Goal: Task Accomplishment & Management: Use online tool/utility

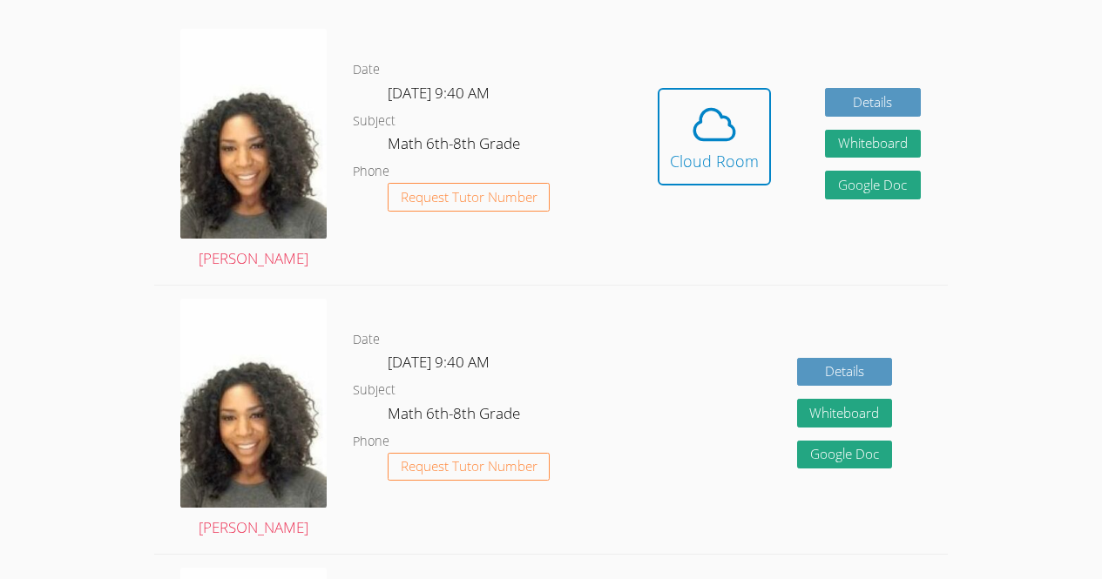
scroll to position [490, 0]
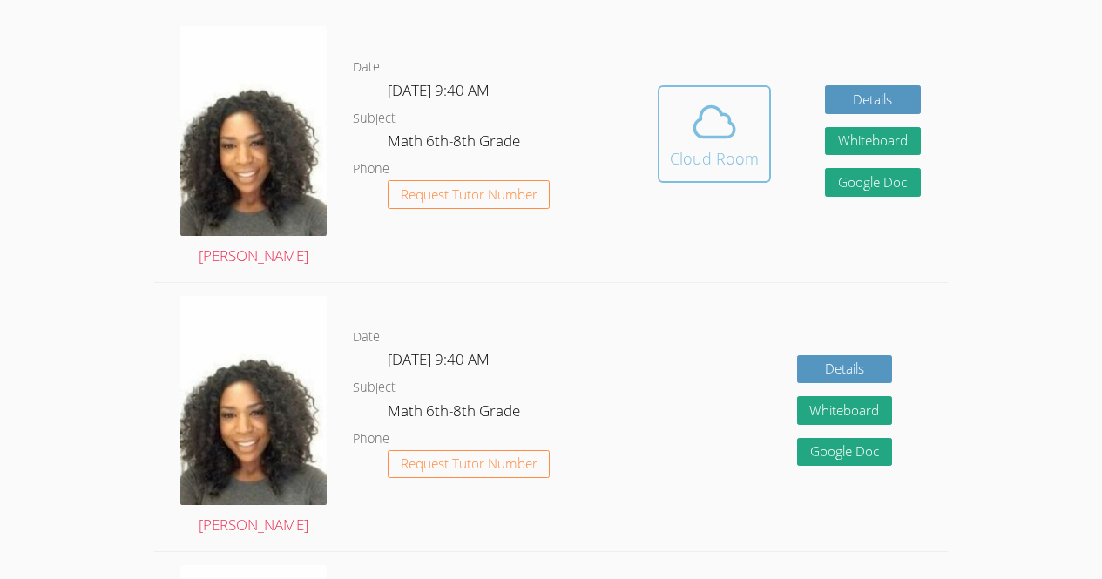
click at [712, 174] on button "Cloud Room" at bounding box center [714, 134] width 113 height 98
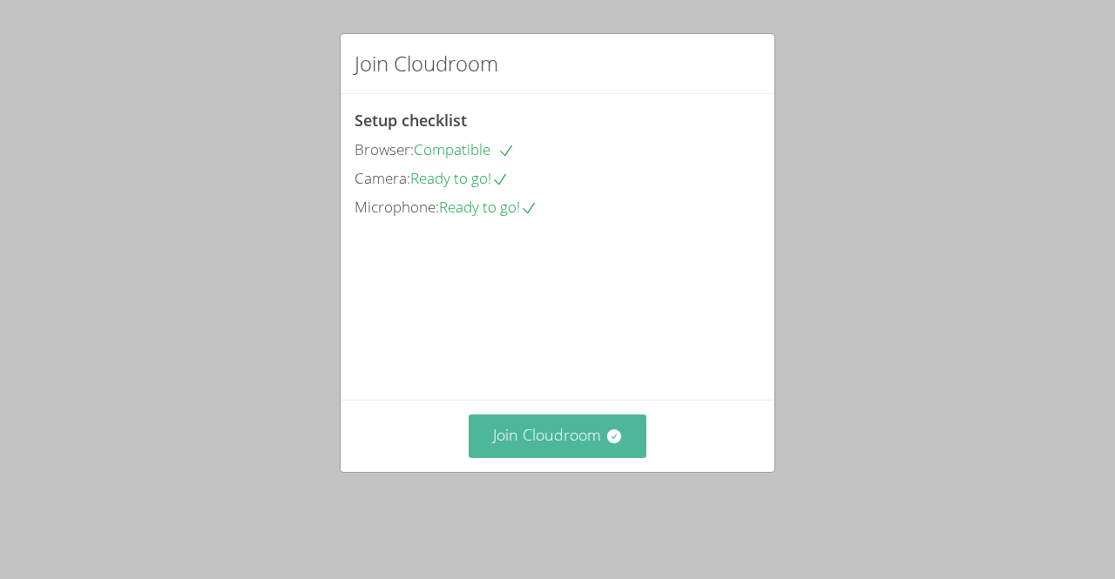
click at [589, 449] on button "Join Cloudroom" at bounding box center [558, 436] width 179 height 43
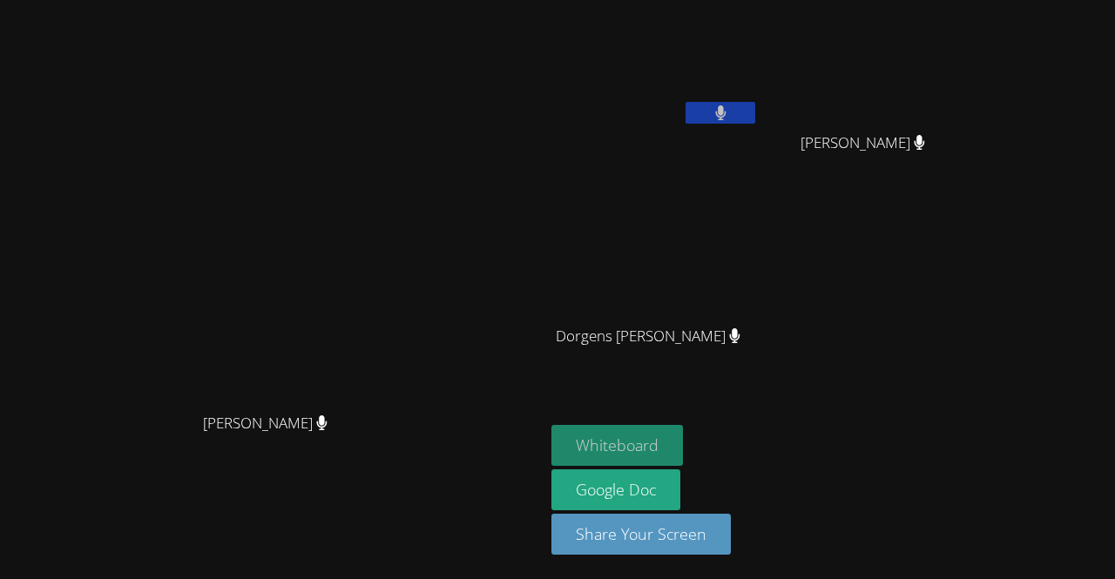
click at [683, 462] on button "Whiteboard" at bounding box center [617, 445] width 132 height 41
